Goal: Task Accomplishment & Management: Manage account settings

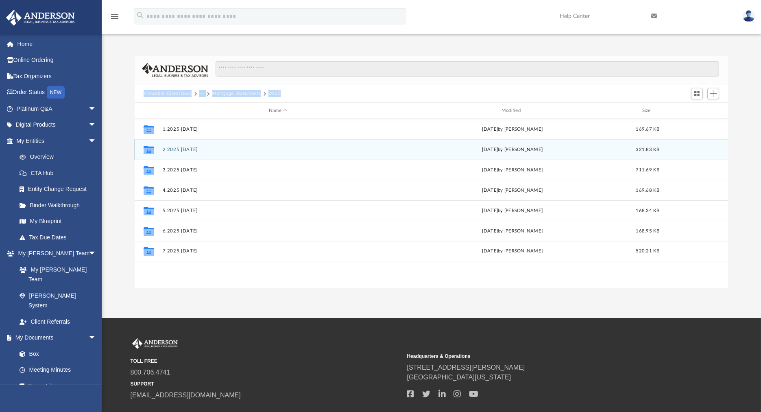
scroll to position [178, 586]
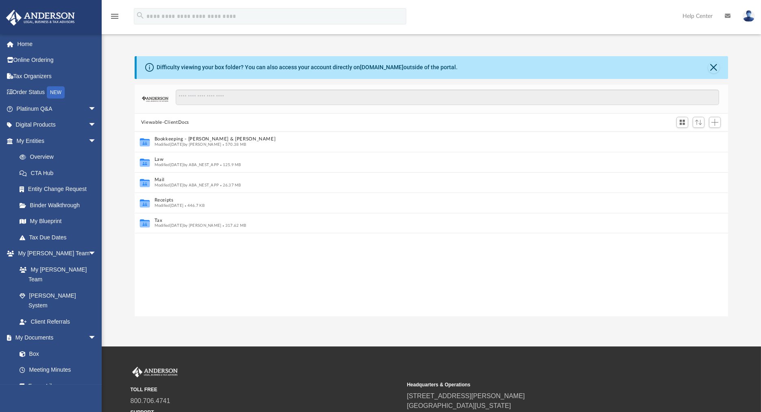
scroll to position [7, 7]
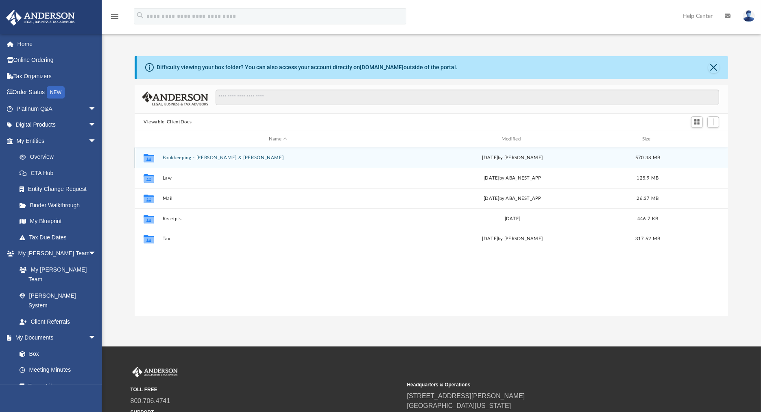
click at [183, 155] on button "Bookkeeping - Hummel, Anthony & Dana" at bounding box center [278, 157] width 231 height 5
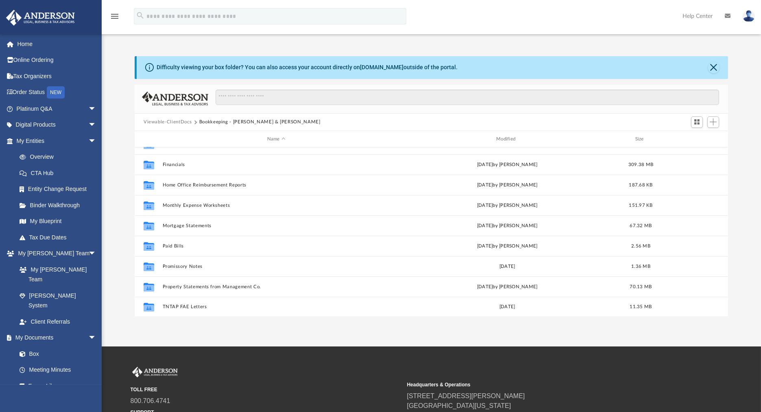
scroll to position [136, 0]
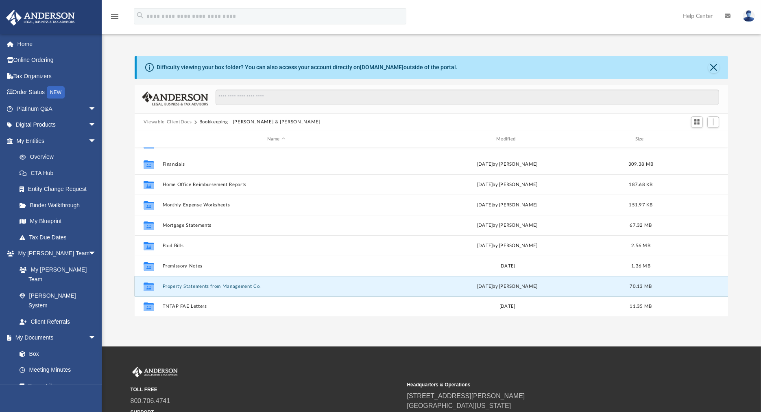
click at [196, 285] on button "Property Statements from Management Co." at bounding box center [276, 286] width 227 height 5
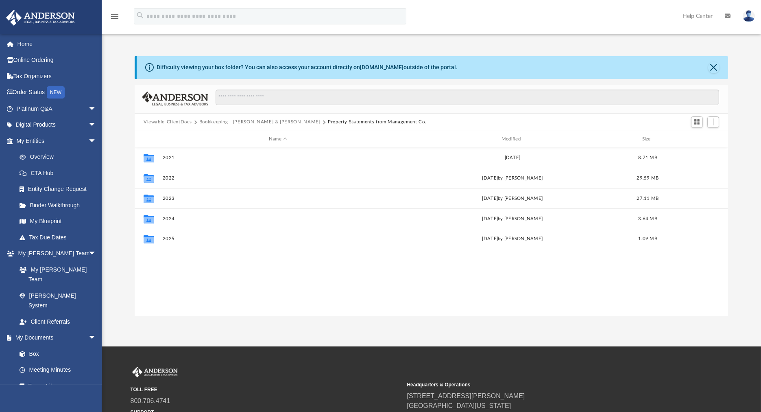
scroll to position [0, 0]
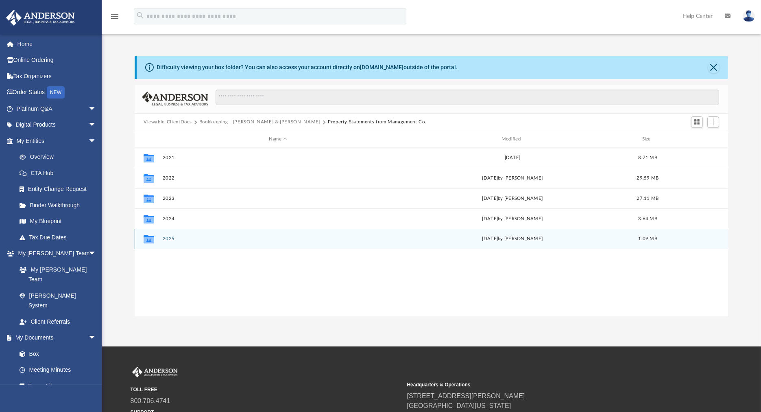
click at [171, 236] on button "2025" at bounding box center [278, 238] width 231 height 5
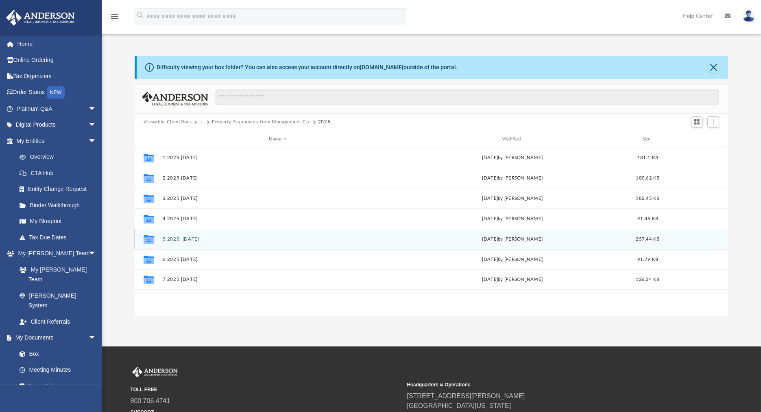
click at [193, 239] on button "5.2025. May 2025" at bounding box center [278, 238] width 231 height 5
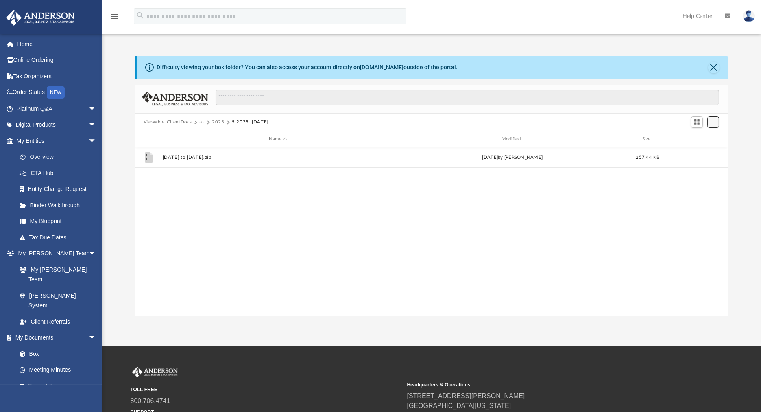
click at [715, 122] on span "Add" at bounding box center [713, 121] width 7 height 7
click at [701, 136] on li "Upload" at bounding box center [702, 138] width 26 height 9
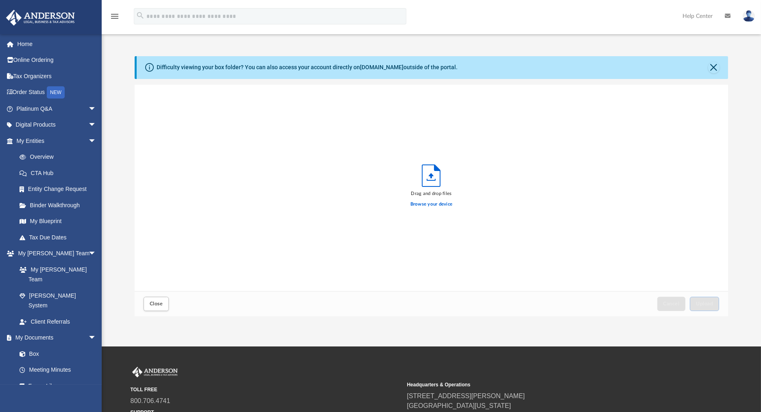
scroll to position [199, 586]
click at [434, 204] on label "Browse your device" at bounding box center [431, 204] width 42 height 7
click at [0, 0] on input "Browse your device" at bounding box center [0, 0] width 0 height 0
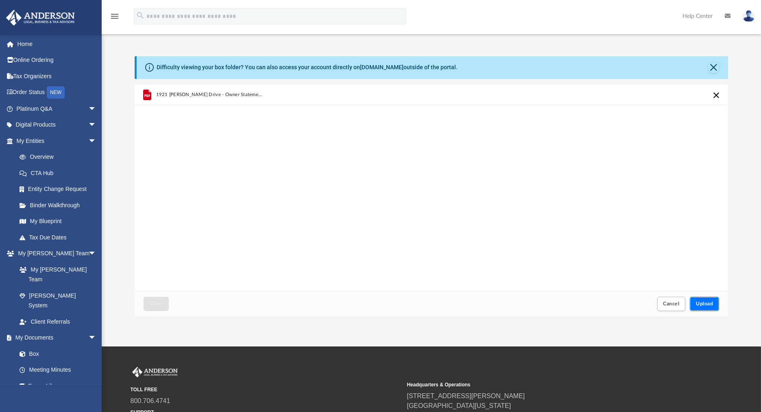
click at [710, 302] on span "Upload" at bounding box center [704, 303] width 17 height 5
click at [159, 305] on span "Close" at bounding box center [156, 303] width 13 height 5
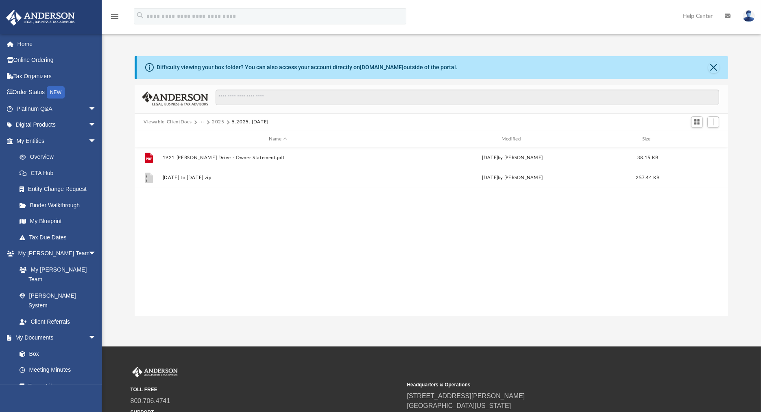
click at [217, 121] on button "2025" at bounding box center [218, 121] width 13 height 7
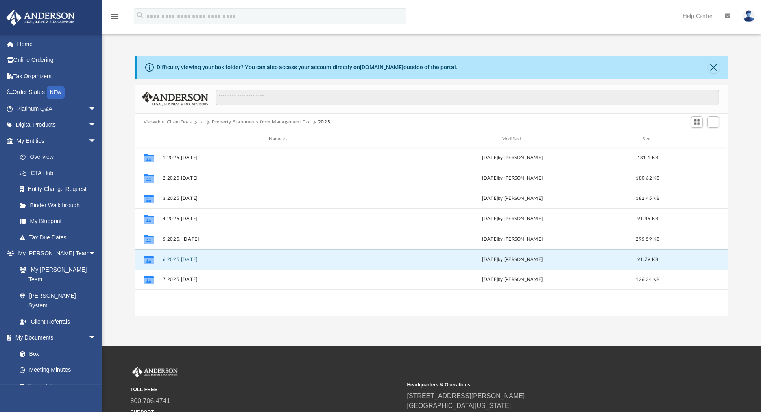
click at [193, 257] on button "6.2025 [DATE]" at bounding box center [278, 259] width 231 height 5
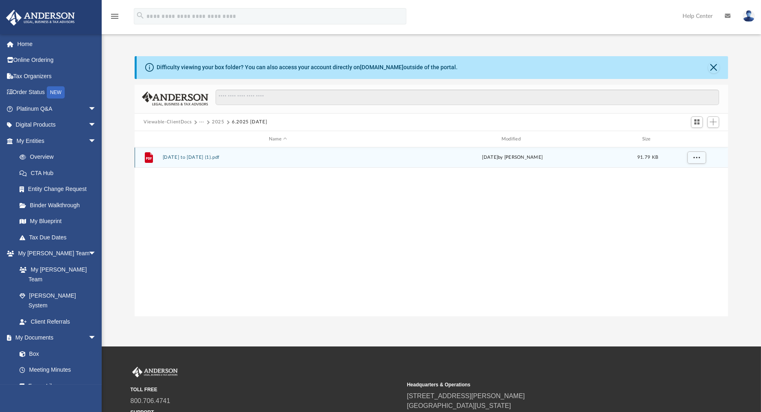
click at [241, 157] on button "May 15, 2025 to Jun 12, 2025 (1).pdf" at bounding box center [278, 157] width 231 height 5
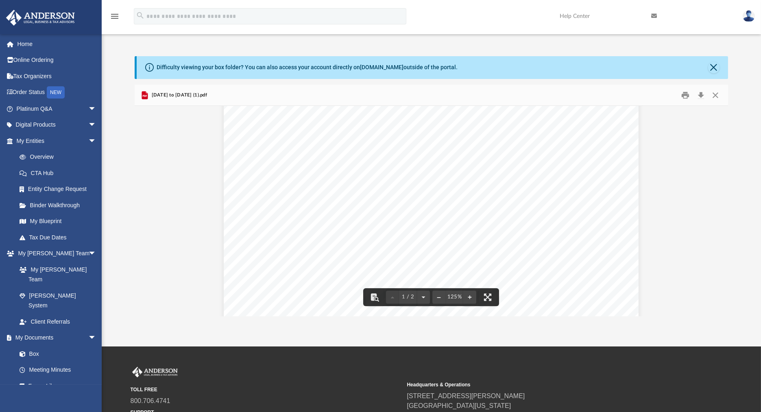
scroll to position [271, 0]
click at [713, 96] on button "Close" at bounding box center [715, 95] width 15 height 13
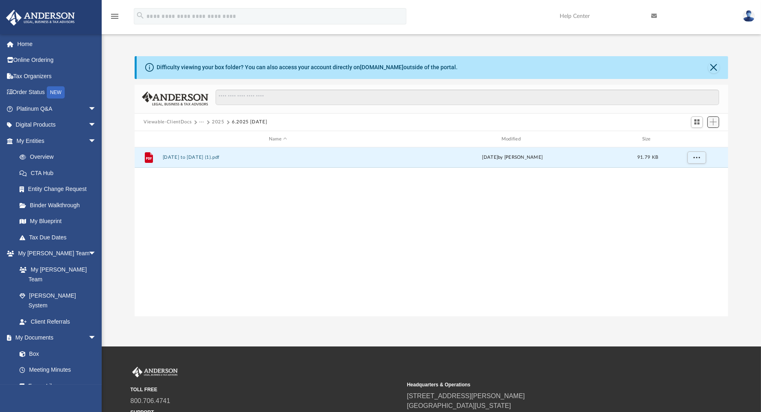
click at [717, 123] on button "Add" at bounding box center [713, 121] width 12 height 11
click at [698, 137] on li "Upload" at bounding box center [702, 138] width 26 height 9
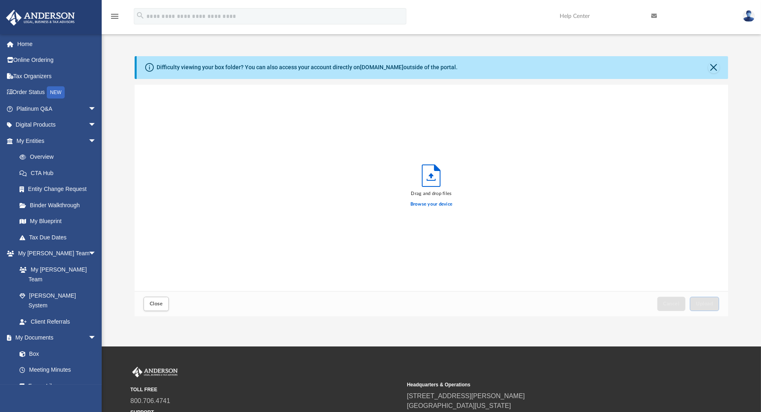
scroll to position [199, 586]
click at [430, 206] on label "Browse your device" at bounding box center [431, 204] width 42 height 7
click at [0, 0] on input "Browse your device" at bounding box center [0, 0] width 0 height 0
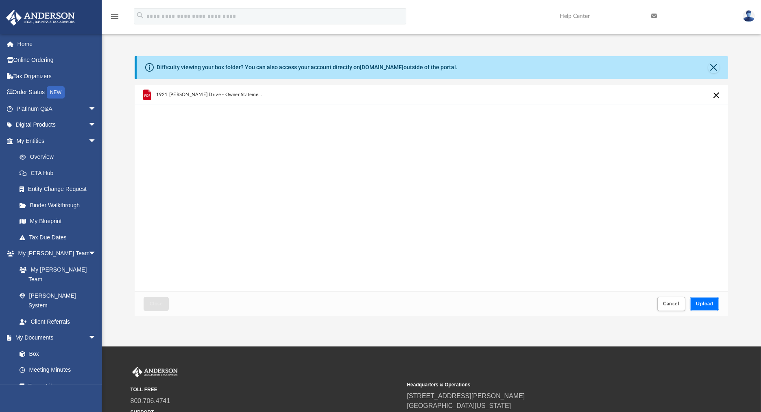
click at [699, 299] on button "Upload" at bounding box center [704, 304] width 29 height 14
click at [147, 302] on button "Close" at bounding box center [156, 304] width 25 height 14
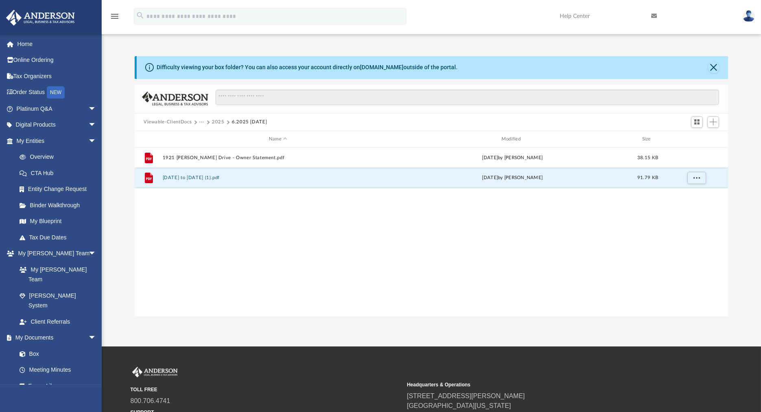
click at [219, 121] on button "2025" at bounding box center [218, 121] width 13 height 7
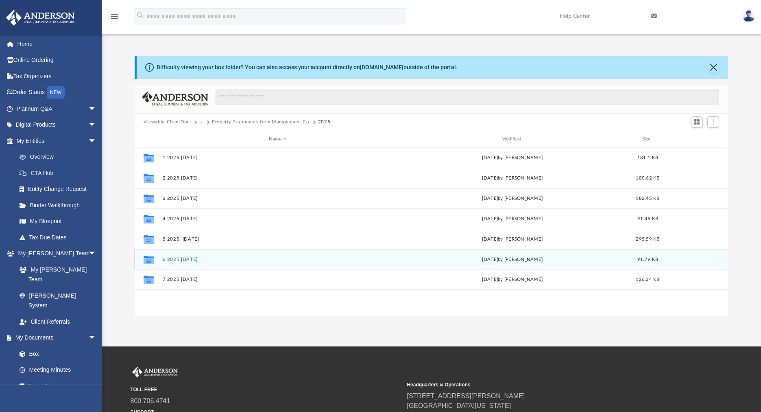
click at [192, 257] on button "6.2025 [DATE]" at bounding box center [278, 259] width 231 height 5
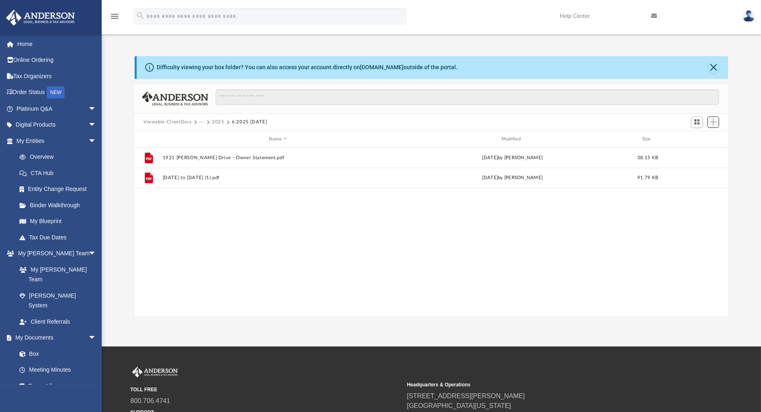
click at [715, 120] on span "Add" at bounding box center [713, 121] width 7 height 7
click at [700, 139] on li "Upload" at bounding box center [702, 138] width 26 height 9
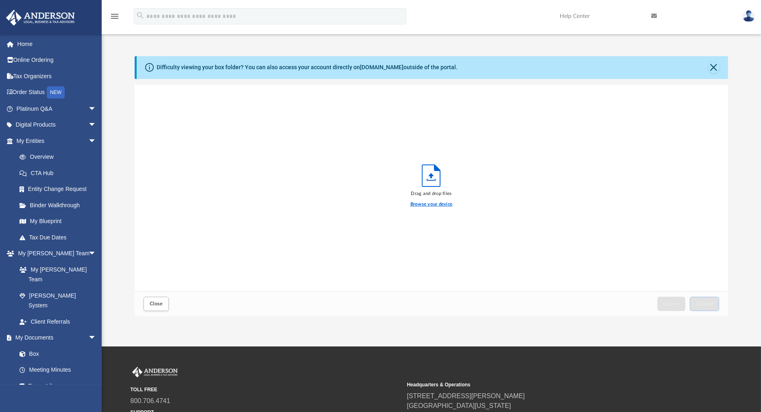
click at [441, 204] on label "Browse your device" at bounding box center [431, 204] width 42 height 7
click at [0, 0] on input "Browse your device" at bounding box center [0, 0] width 0 height 0
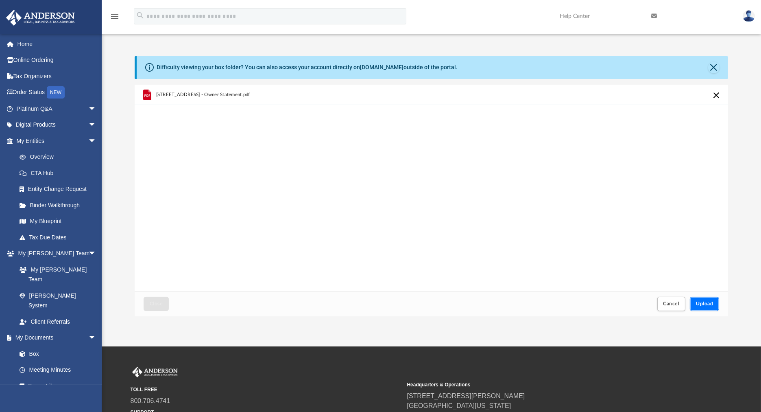
click at [711, 302] on span "Upload" at bounding box center [704, 303] width 17 height 5
click at [160, 301] on span "Close" at bounding box center [156, 303] width 13 height 5
